Goal: Information Seeking & Learning: Learn about a topic

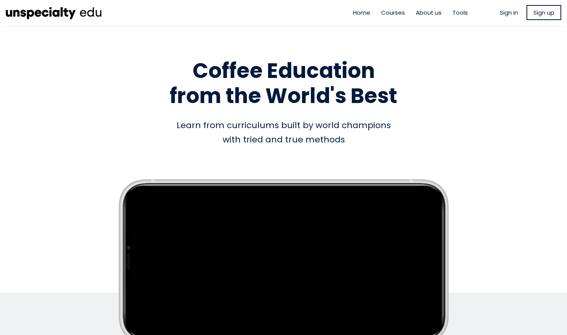
click at [505, 14] on span "Sign in" at bounding box center [509, 12] width 18 height 9
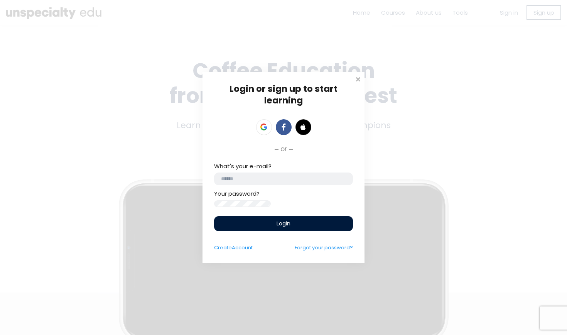
type input "**********"
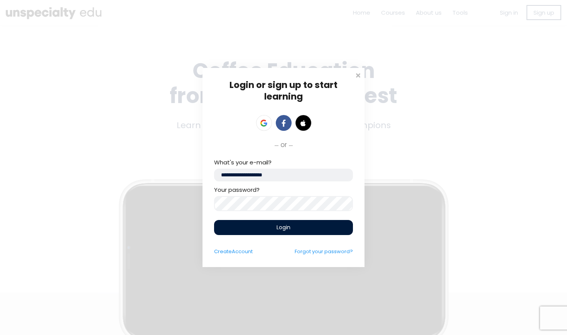
click at [295, 230] on div "Login" at bounding box center [283, 227] width 139 height 15
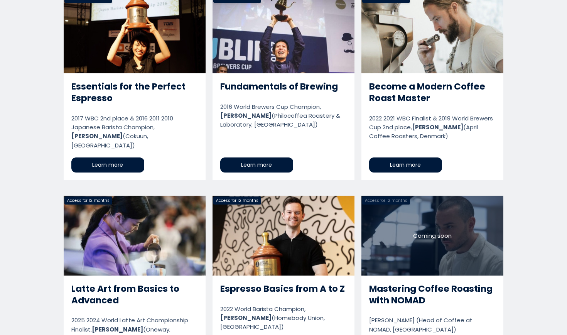
scroll to position [691, 0]
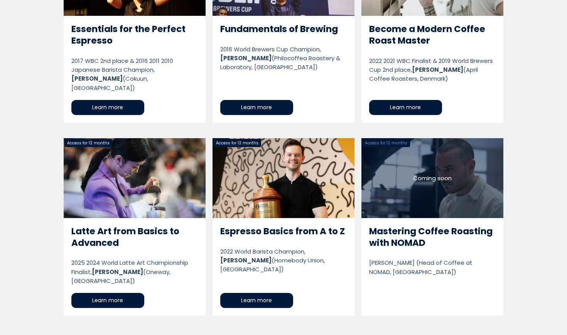
click at [266, 263] on link "Espresso Basics from A to Z" at bounding box center [284, 226] width 142 height 177
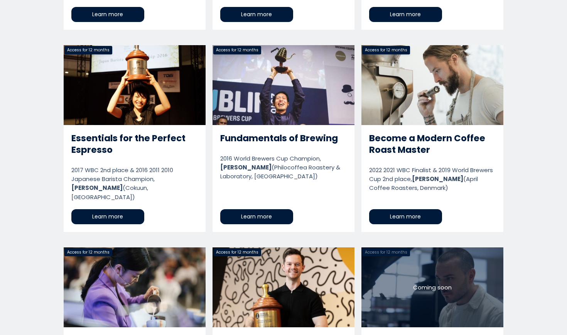
scroll to position [541, 0]
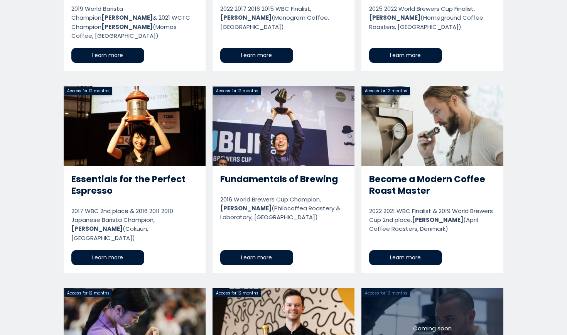
click at [393, 237] on link "Become a Modern Coffee Roast Master" at bounding box center [432, 179] width 142 height 187
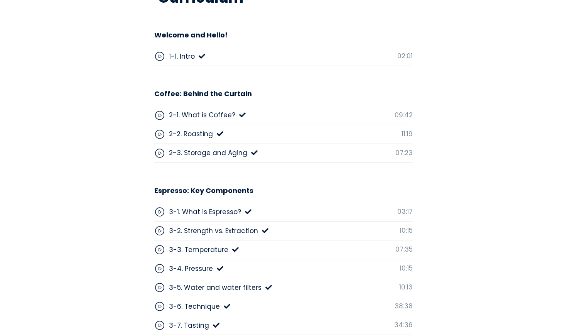
scroll to position [2070, 0]
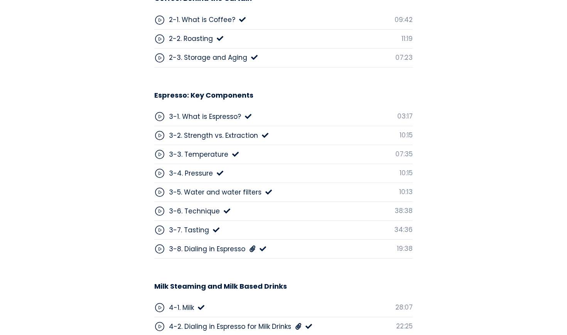
click at [157, 149] on icon at bounding box center [159, 154] width 11 height 11
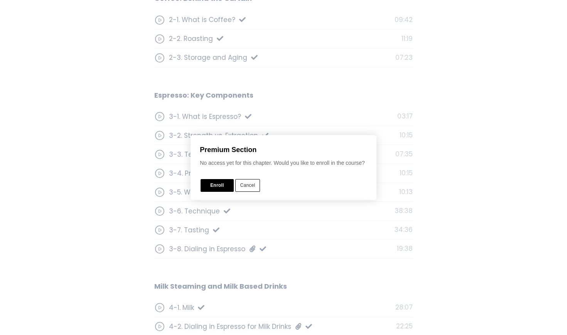
click at [248, 185] on button "Cancel" at bounding box center [247, 185] width 25 height 13
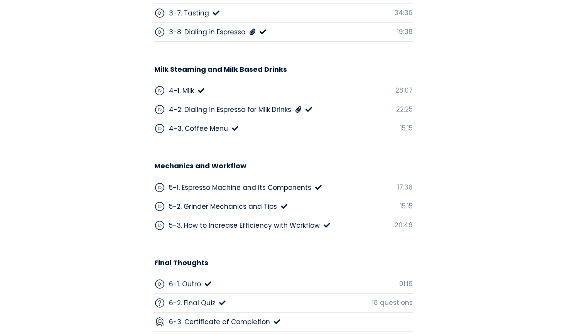
scroll to position [2627, 0]
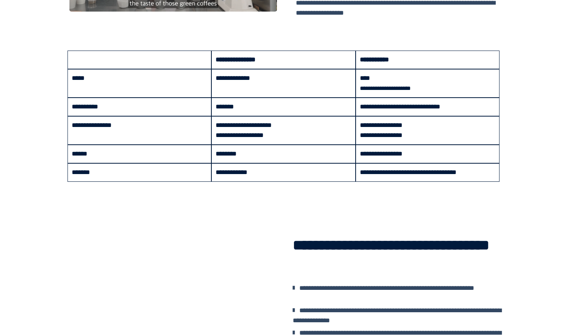
scroll to position [856, 0]
